Goal: Task Accomplishment & Management: Manage account settings

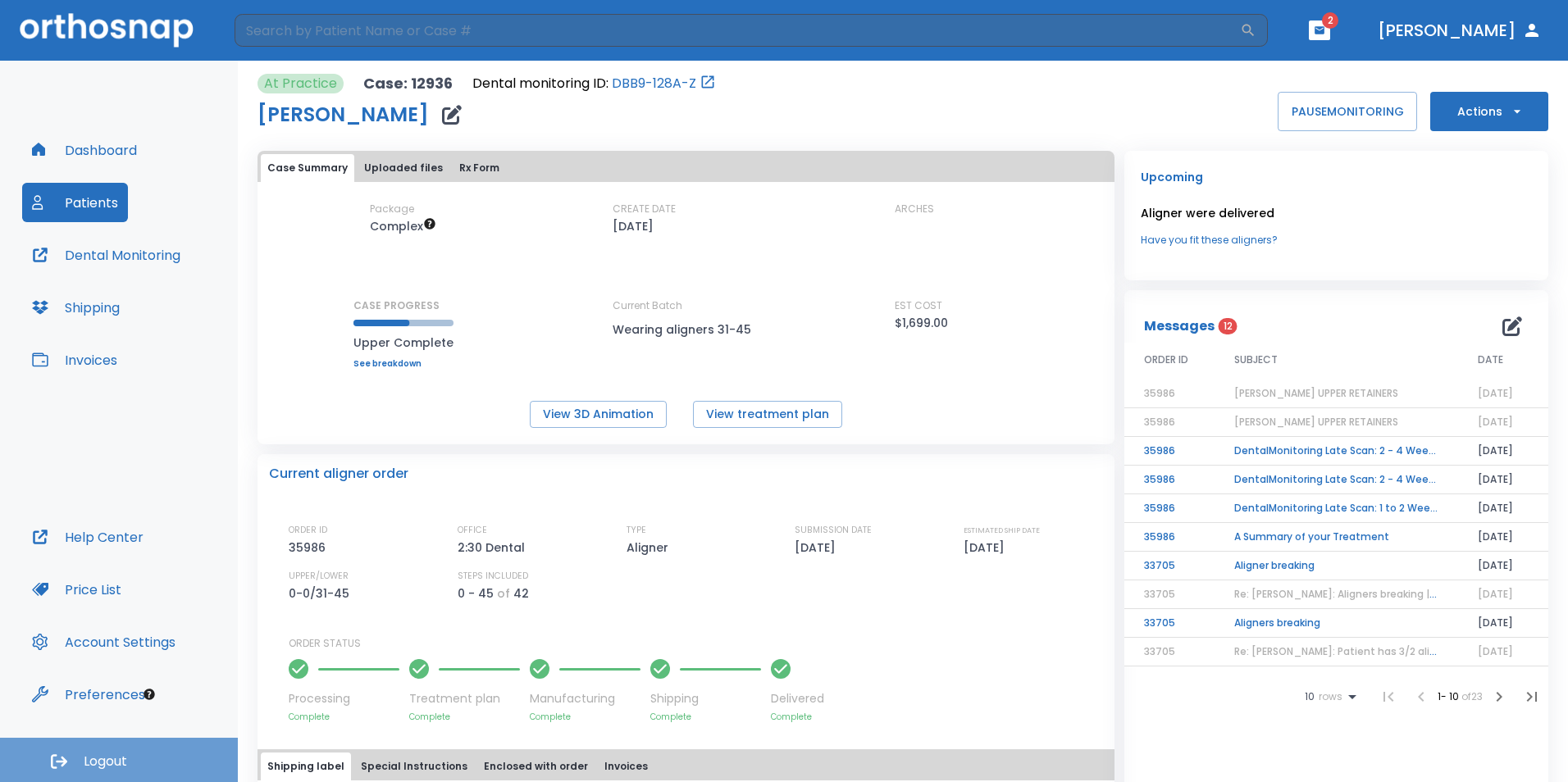
click at [172, 755] on button "Logout" at bounding box center [118, 760] width 238 height 44
